Goal: Task Accomplishment & Management: Use online tool/utility

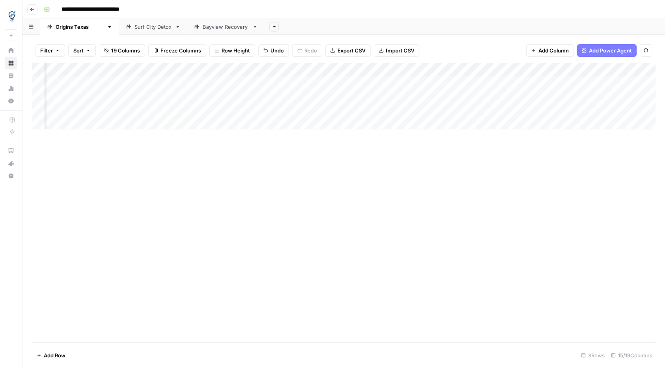
scroll to position [0, 304]
click at [617, 96] on div "Add Column" at bounding box center [343, 96] width 623 height 66
click at [616, 110] on div "Add Column" at bounding box center [343, 96] width 623 height 66
click at [558, 97] on div "Add Column" at bounding box center [343, 96] width 623 height 66
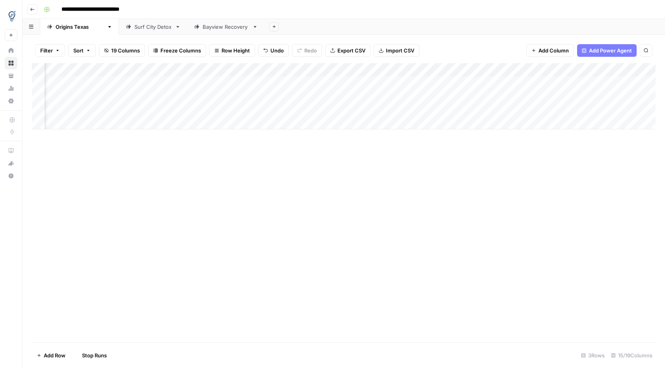
click at [551, 110] on div "Add Column" at bounding box center [343, 96] width 623 height 66
click at [649, 95] on div "Add Column" at bounding box center [343, 96] width 623 height 66
click at [644, 96] on div "Add Column" at bounding box center [343, 96] width 623 height 66
click at [627, 129] on div "Add Column" at bounding box center [343, 202] width 623 height 279
click at [648, 97] on div "Add Column" at bounding box center [343, 96] width 623 height 66
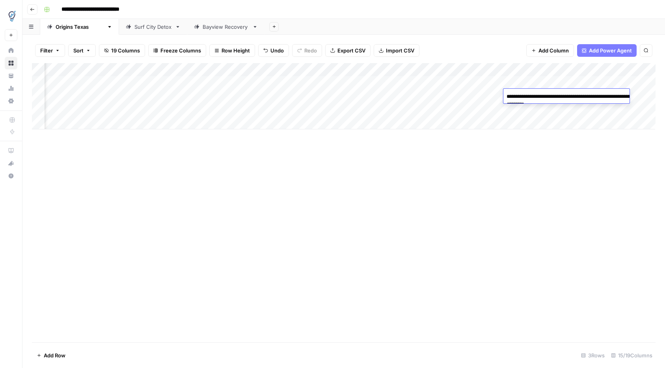
click at [620, 110] on div "Add Column" at bounding box center [343, 96] width 623 height 66
click at [651, 69] on div "Add Column" at bounding box center [343, 96] width 623 height 66
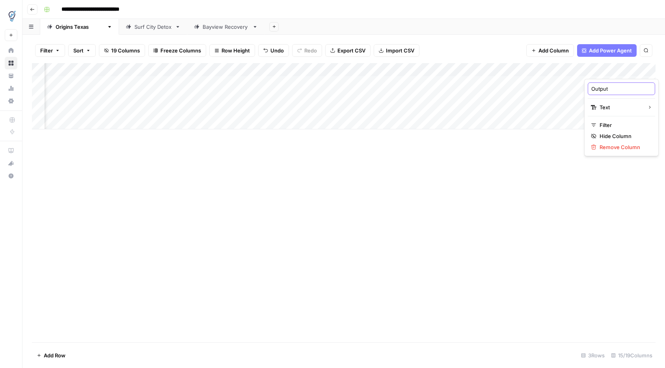
click at [615, 89] on input "Output" at bounding box center [621, 89] width 60 height 8
type input "Google Doc Link"
click at [648, 69] on div "Add Column" at bounding box center [343, 96] width 623 height 66
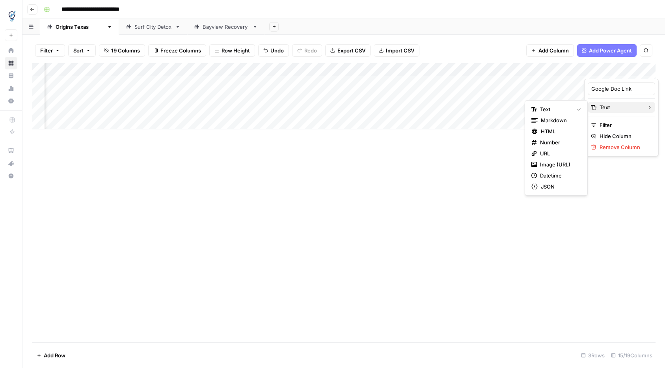
click at [615, 109] on span "Text" at bounding box center [619, 107] width 41 height 8
click at [547, 151] on span "URL" at bounding box center [559, 153] width 38 height 8
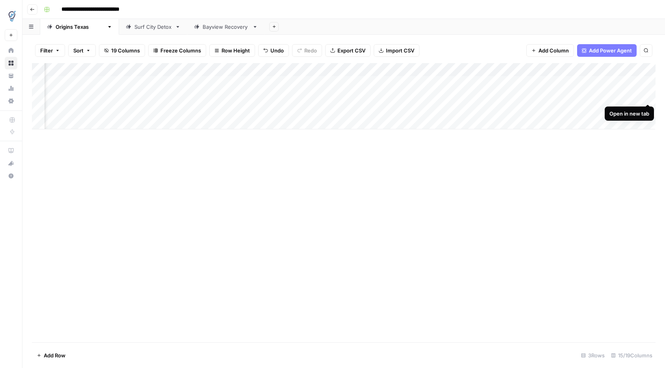
click at [647, 95] on div "Add Column" at bounding box center [343, 96] width 623 height 66
click at [613, 109] on div "Add Column" at bounding box center [343, 96] width 623 height 66
click at [648, 109] on div "Add Column" at bounding box center [343, 96] width 623 height 66
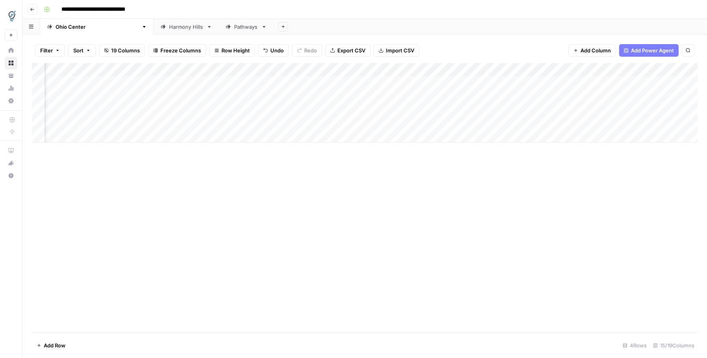
scroll to position [0, 623]
click at [399, 115] on div "Add Column" at bounding box center [365, 103] width 666 height 80
click at [283, 71] on div "Add Column" at bounding box center [365, 103] width 666 height 80
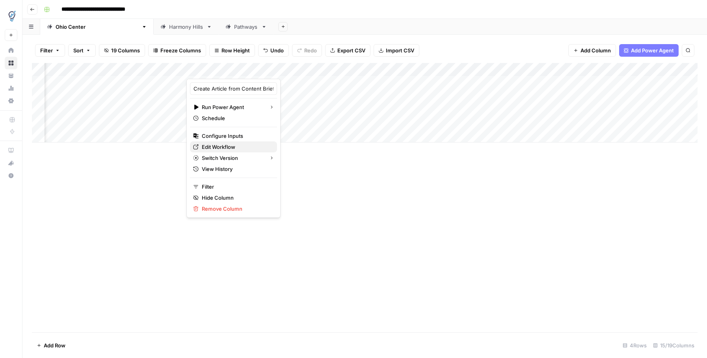
click at [219, 143] on span "Edit Workflow" at bounding box center [236, 147] width 69 height 8
